Goal: Communication & Community: Answer question/provide support

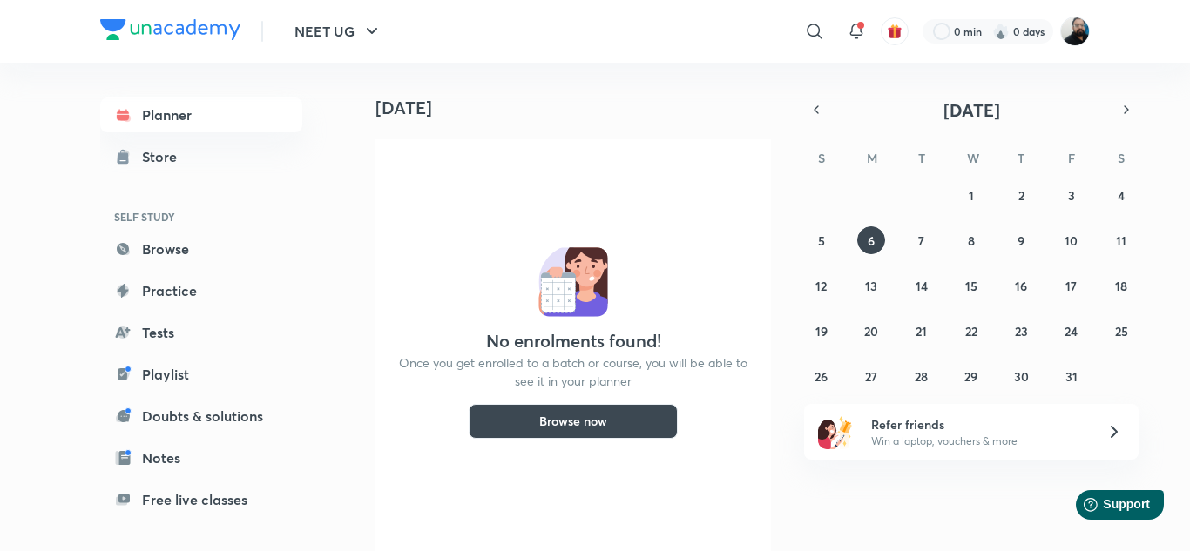
click at [1077, 33] on img at bounding box center [1075, 32] width 30 height 30
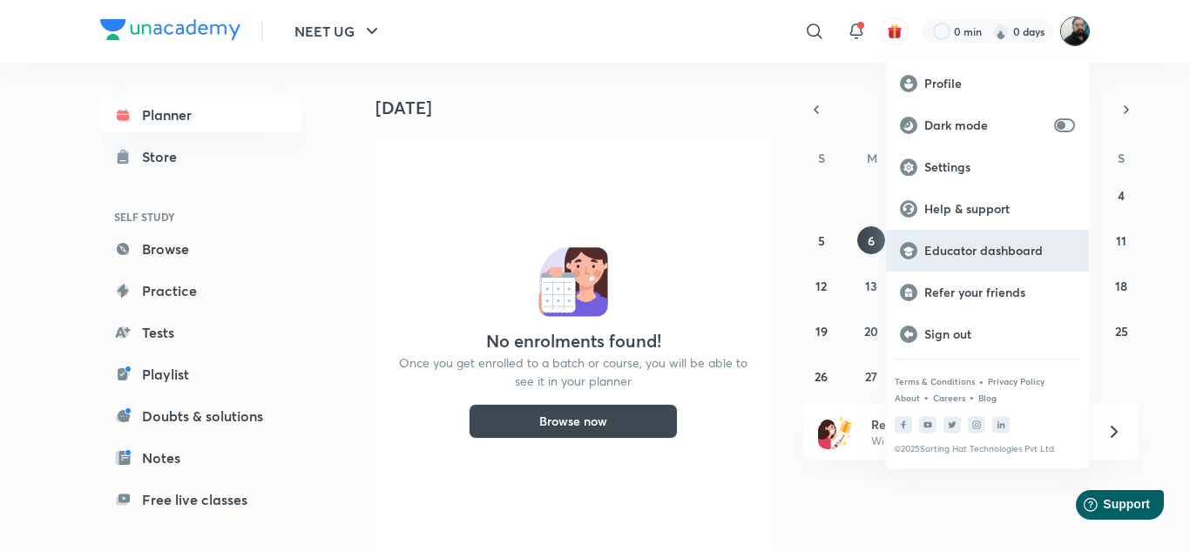
click at [986, 250] on p "Educator dashboard" at bounding box center [999, 251] width 151 height 16
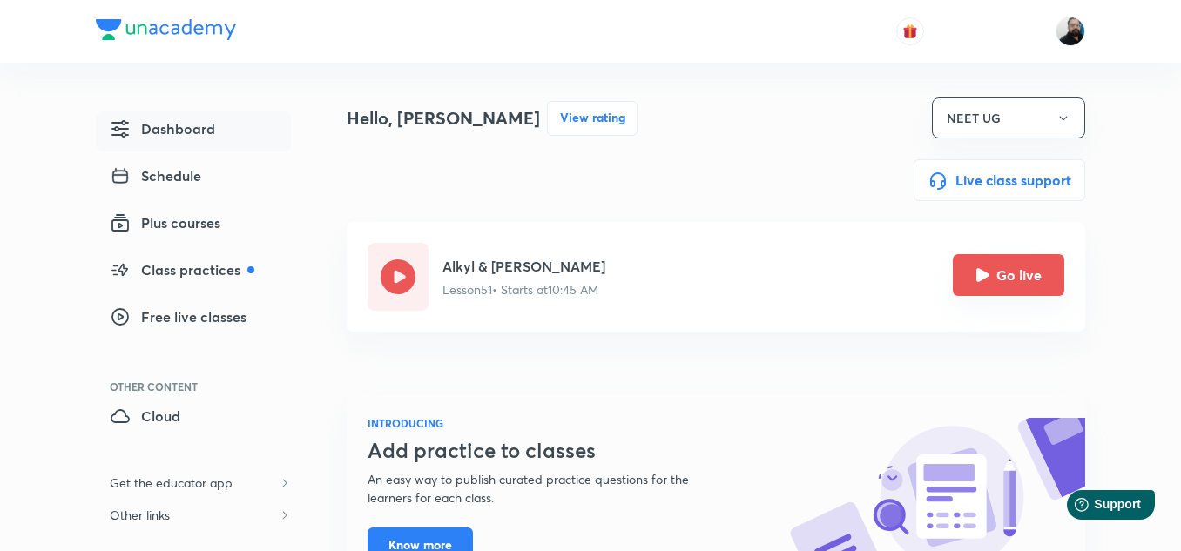
click at [978, 274] on icon "Go live" at bounding box center [982, 274] width 13 height 13
